Goal: Transaction & Acquisition: Download file/media

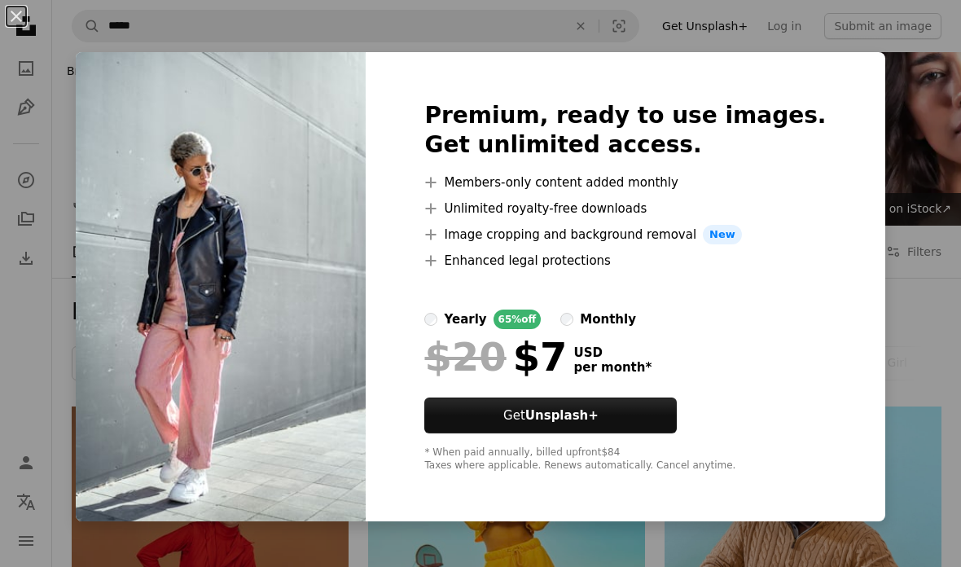
scroll to position [2504, 0]
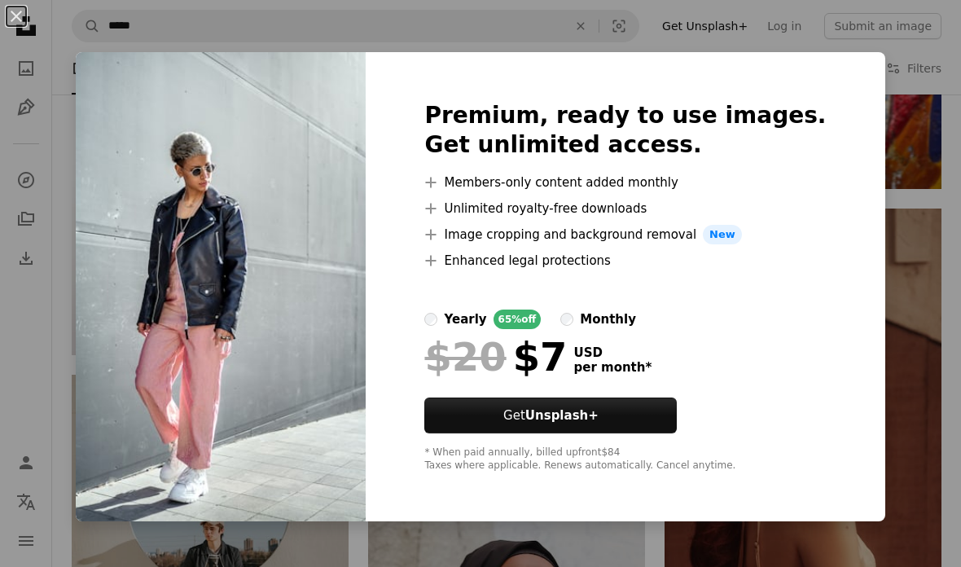
click at [79, 309] on div "An X shape Premium, ready to use images. Get unlimited access. A plus sign Memb…" at bounding box center [480, 283] width 961 height 567
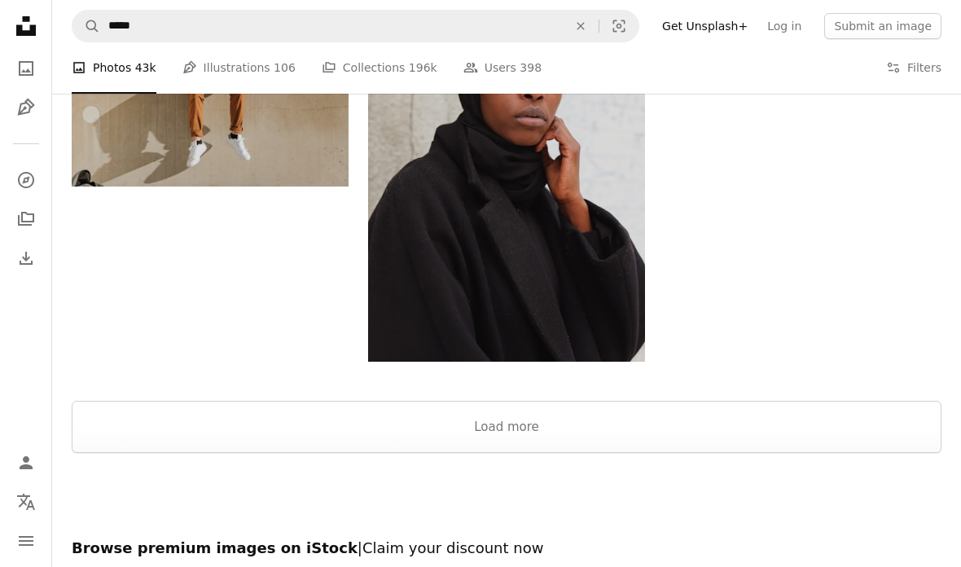
scroll to position [3038, 0]
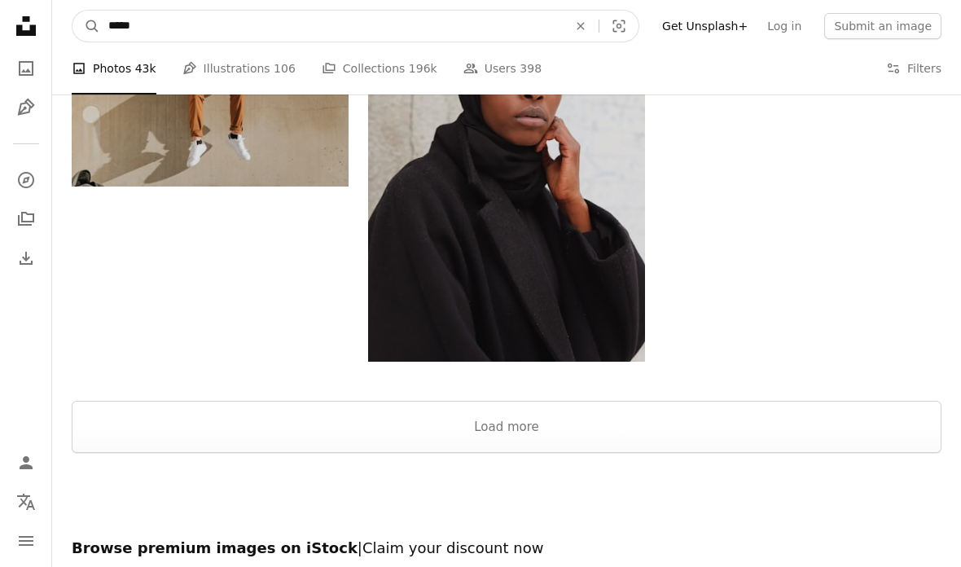
click at [311, 41] on input "*****" at bounding box center [331, 26] width 462 height 31
type input "**********"
click at [86, 26] on button "A magnifying glass" at bounding box center [86, 26] width 28 height 31
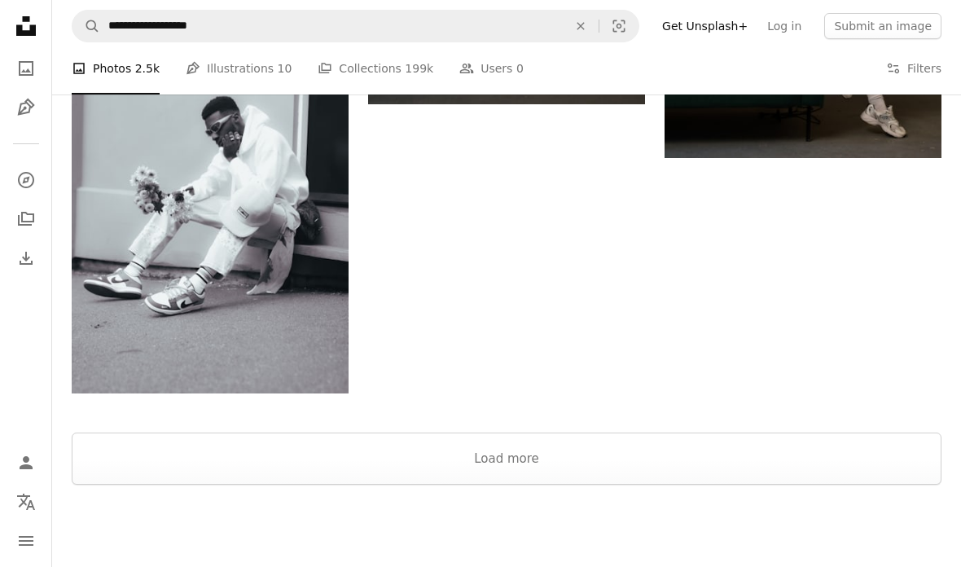
scroll to position [2822, 0]
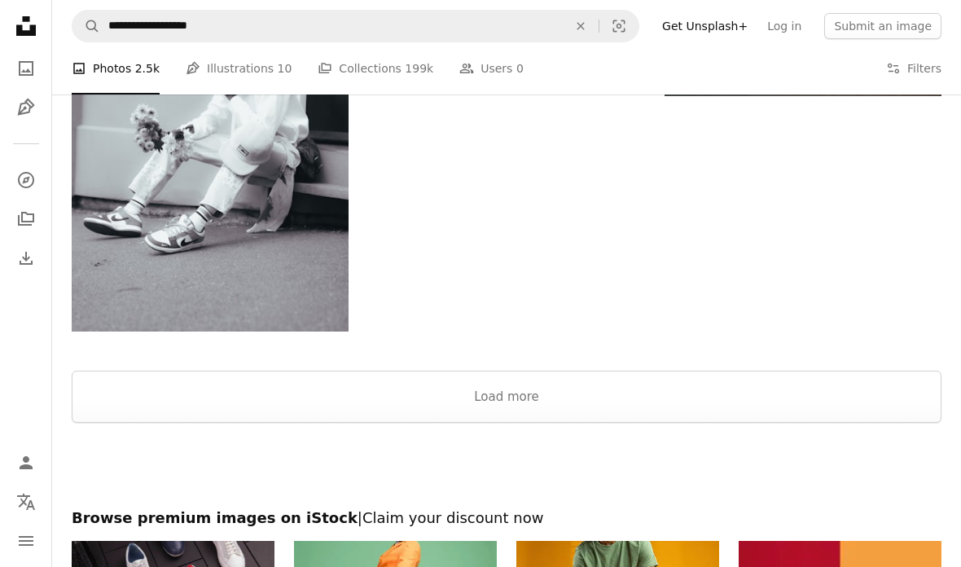
click at [573, 379] on button "Load more" at bounding box center [507, 396] width 870 height 52
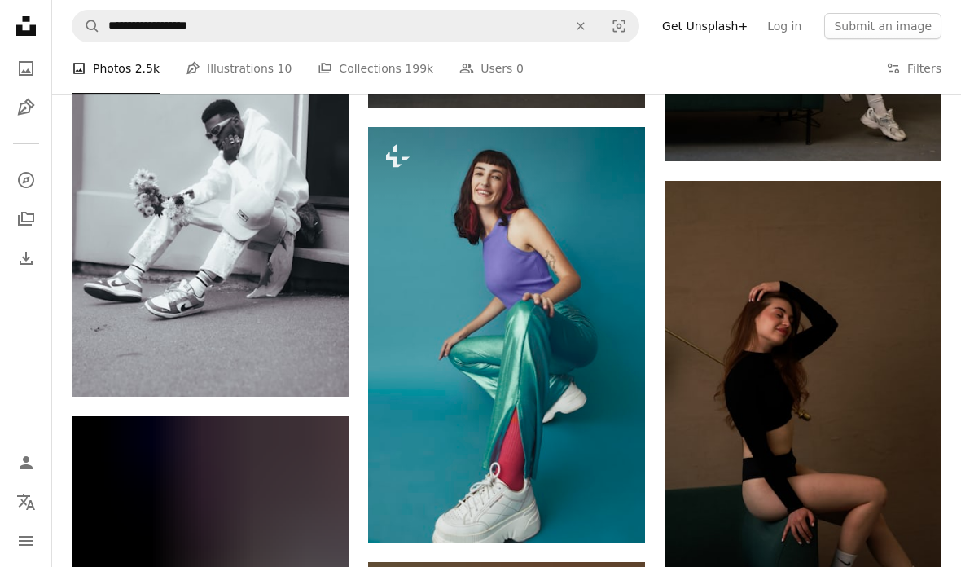
scroll to position [2756, 0]
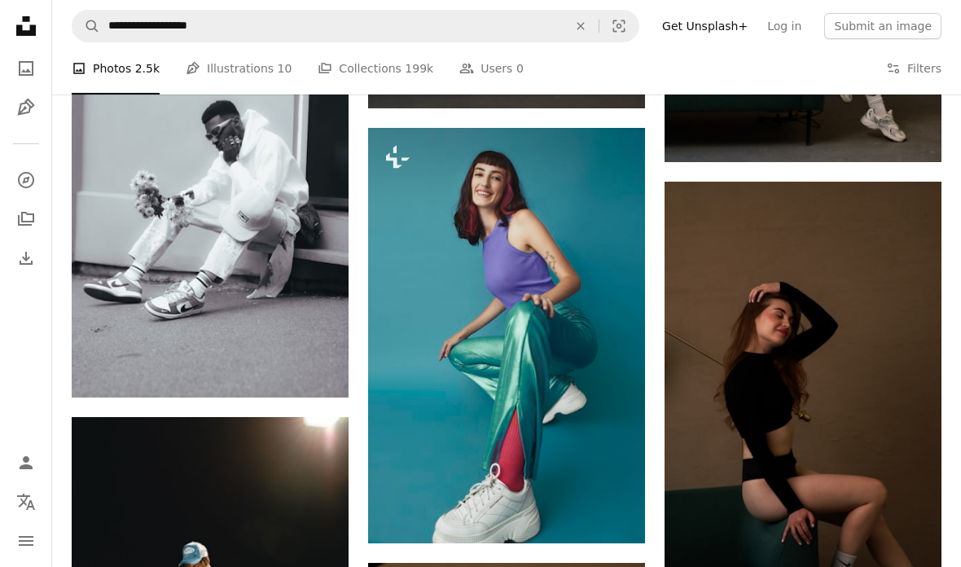
click at [306, 359] on link "Arrow pointing down" at bounding box center [316, 368] width 33 height 26
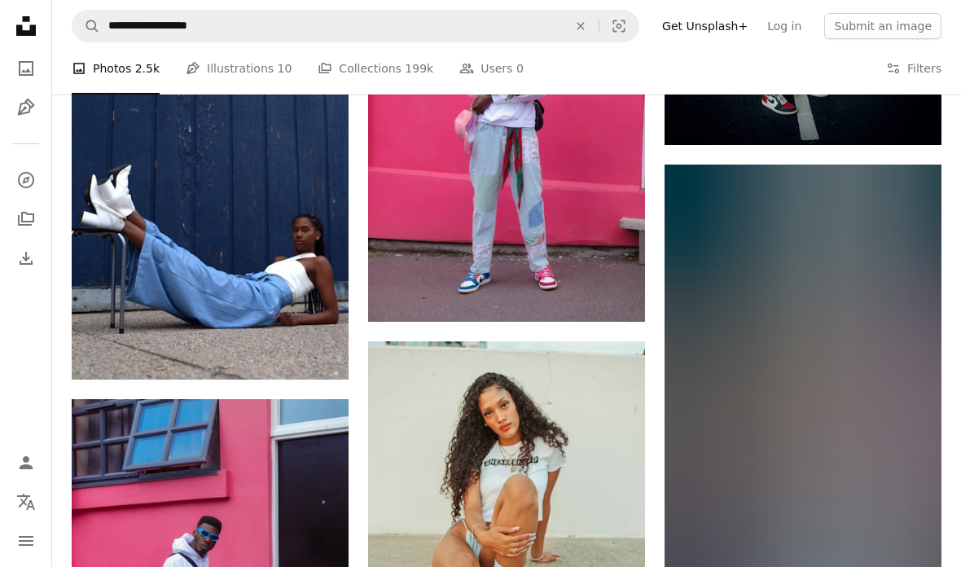
scroll to position [4605, 0]
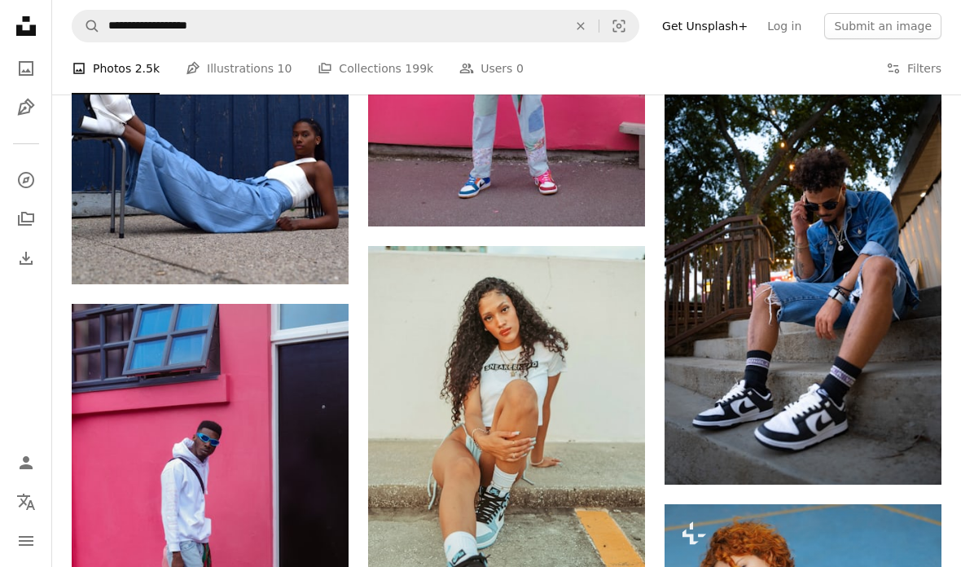
click at [132, 173] on img at bounding box center [210, 78] width 277 height 414
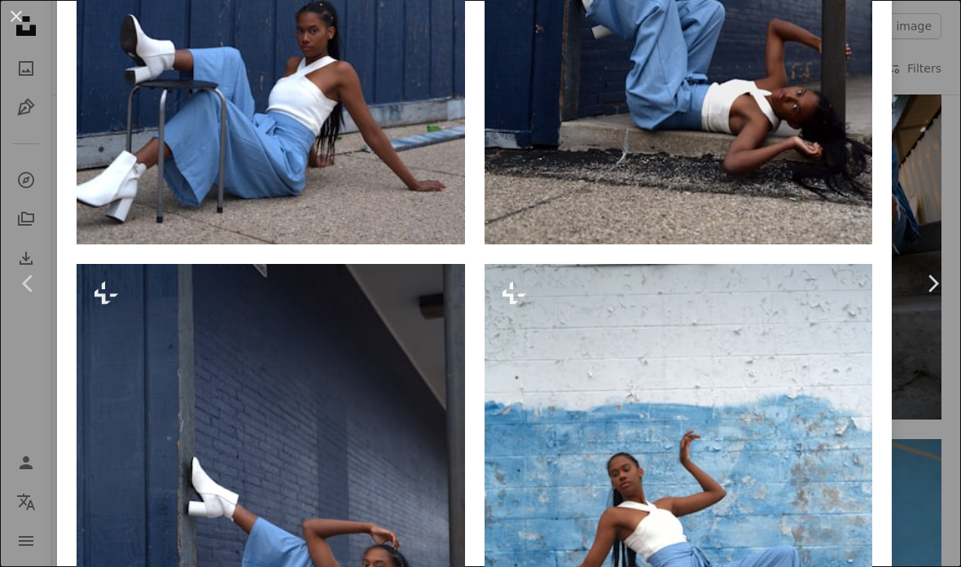
scroll to position [1489, 0]
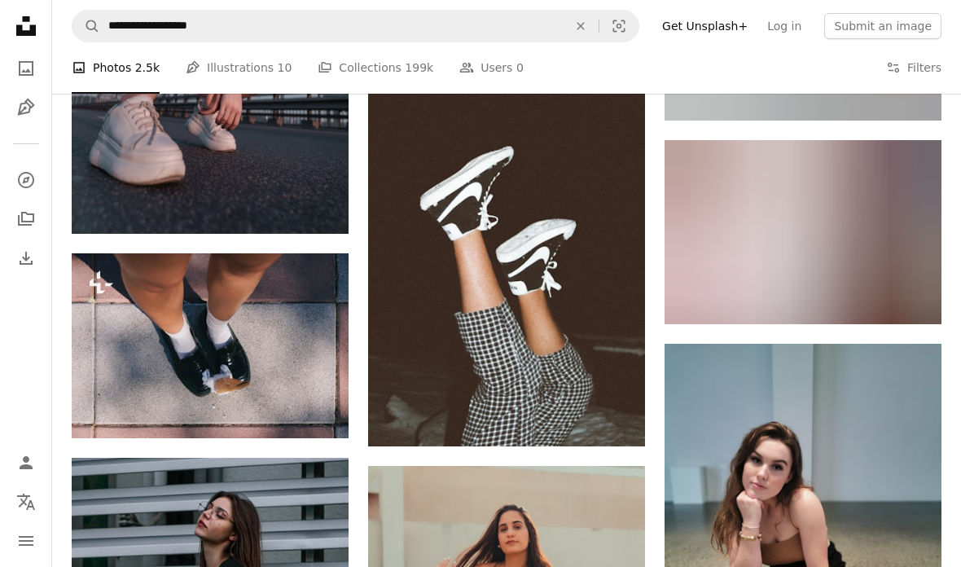
scroll to position [12894, 0]
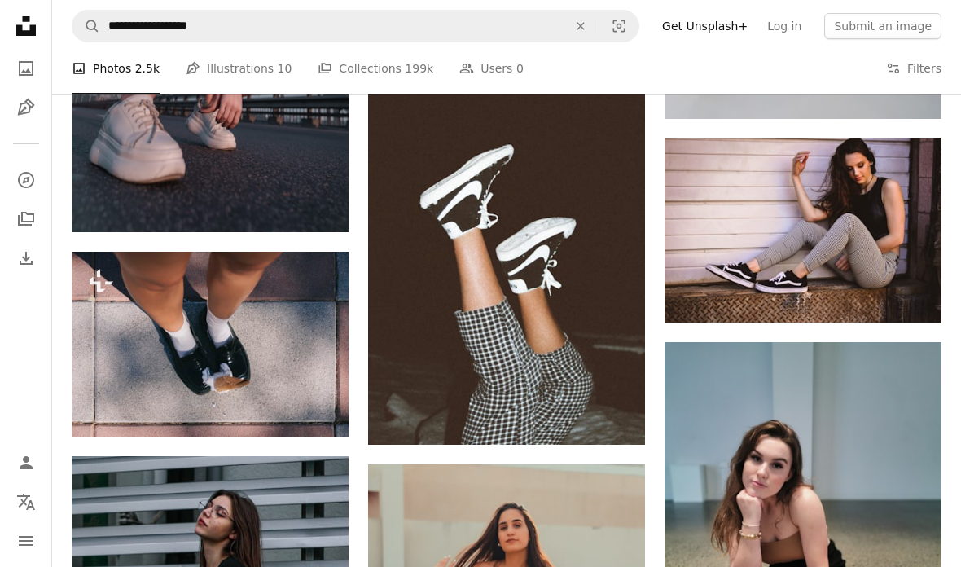
click at [611, 415] on icon "Arrow pointing down" at bounding box center [612, 415] width 13 height 20
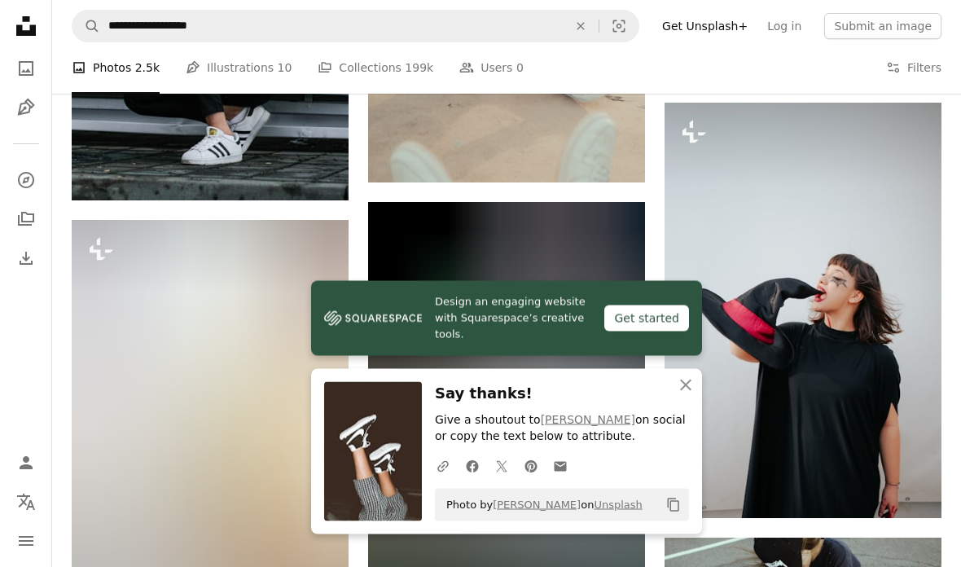
scroll to position [13523, 0]
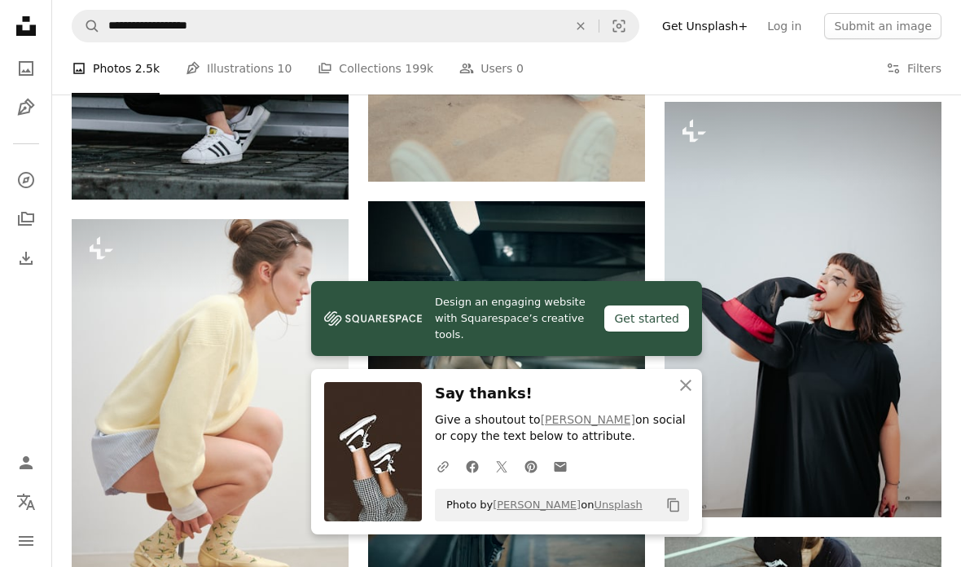
click at [680, 395] on icon "An X shape" at bounding box center [686, 385] width 20 height 20
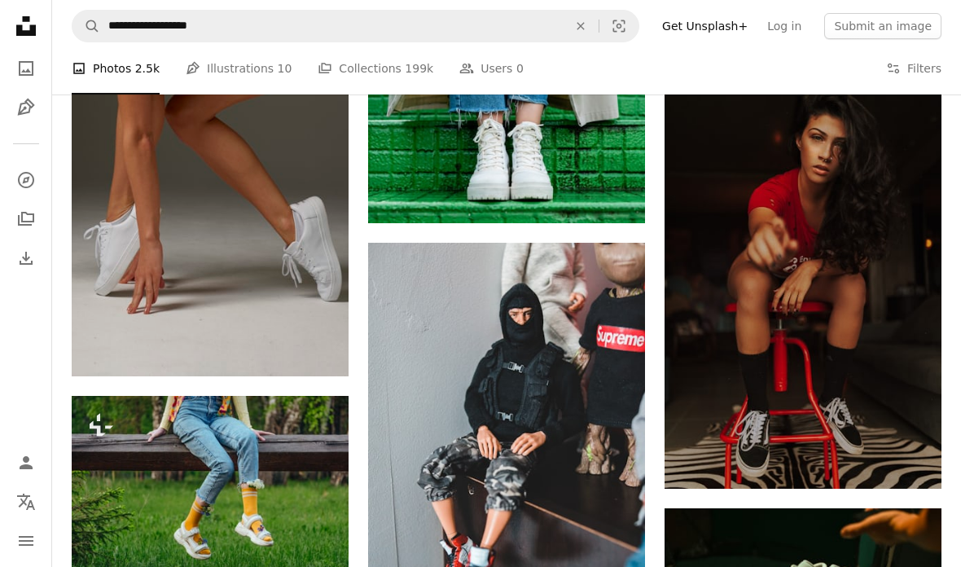
scroll to position [16732, 0]
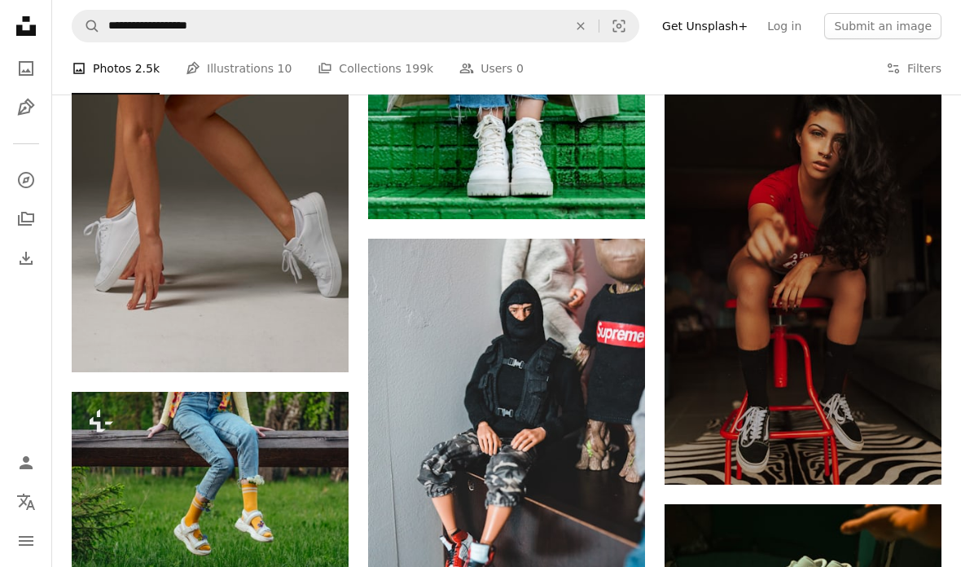
click at [321, 333] on icon "Arrow pointing down" at bounding box center [315, 342] width 13 height 20
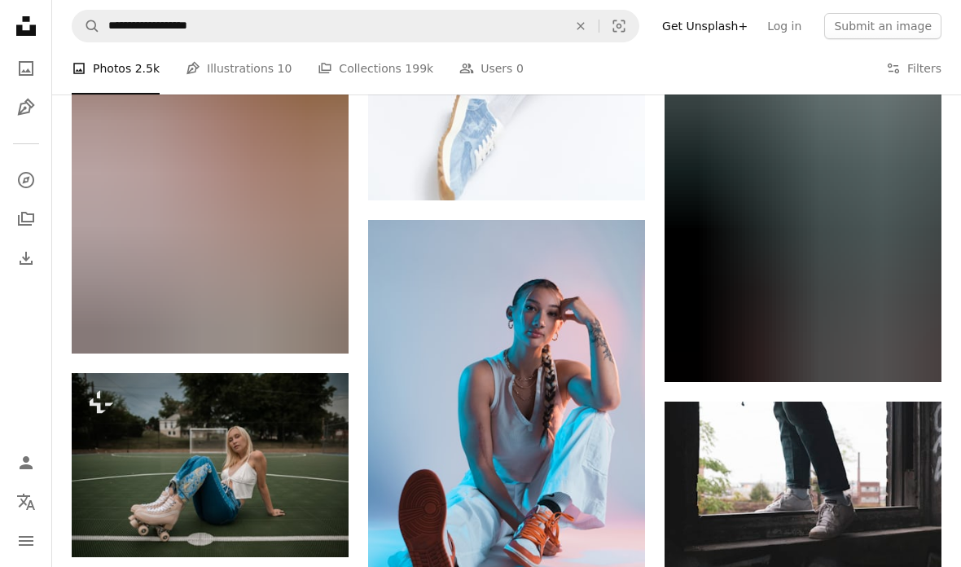
scroll to position [18145, 0]
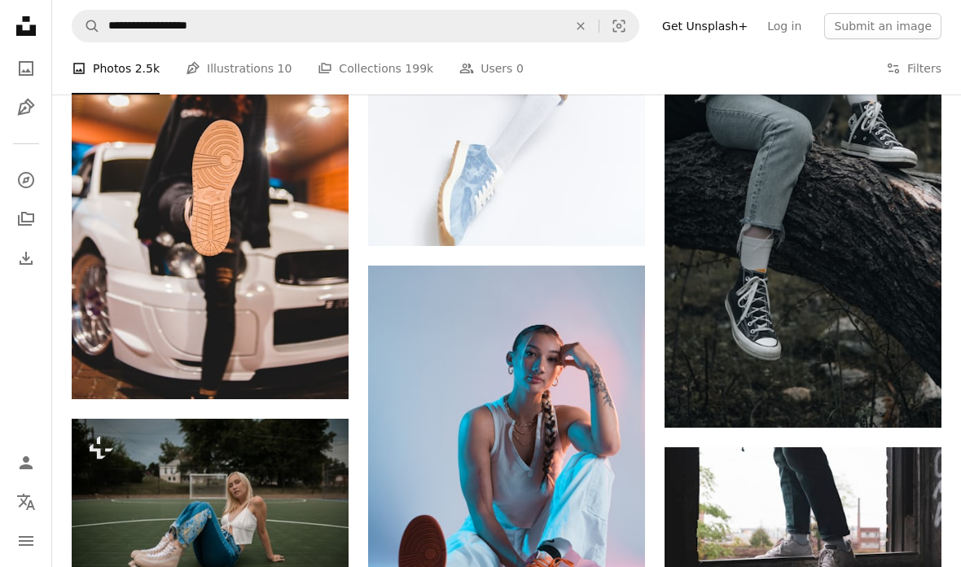
click at [462, 169] on img at bounding box center [506, 38] width 277 height 415
